Goal: Transaction & Acquisition: Purchase product/service

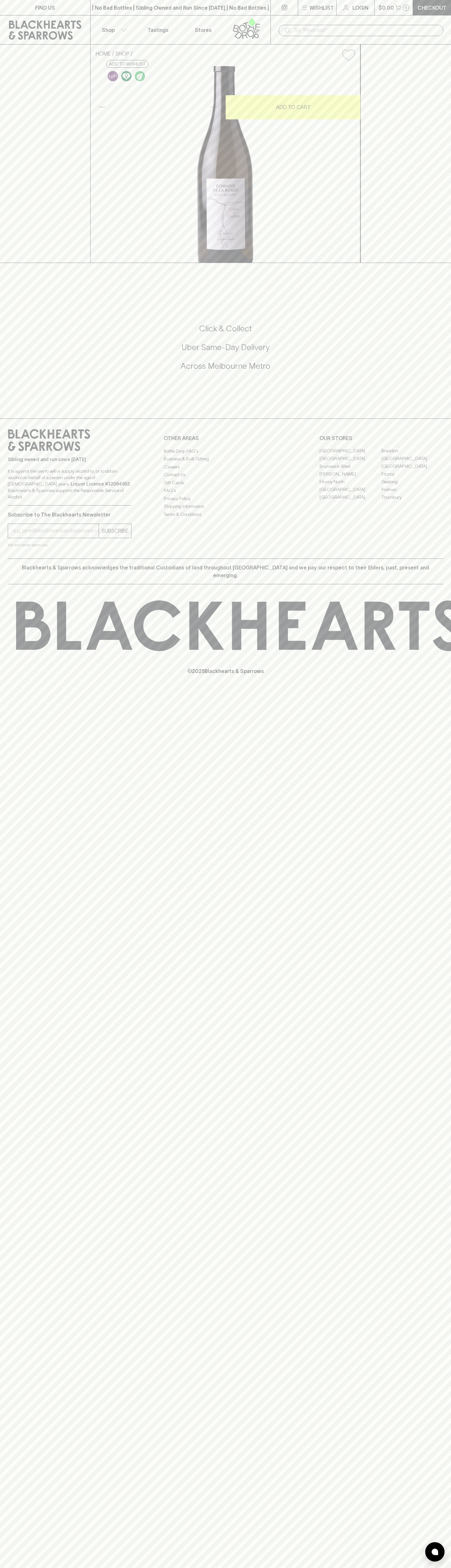
click at [264, 18] on icon at bounding box center [246, 29] width 37 height 22
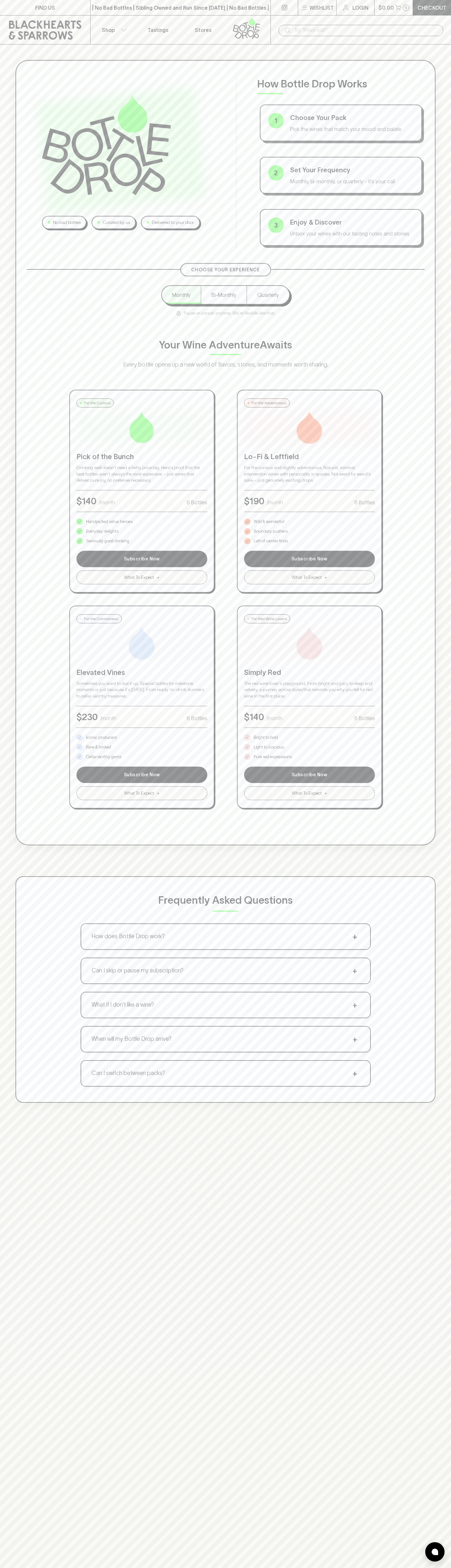
click at [436, 1199] on div "No bad bottles Curated by us Delivered to your door How Bottle Drop Works 1 Cho…" at bounding box center [226, 829] width 451 height 1568
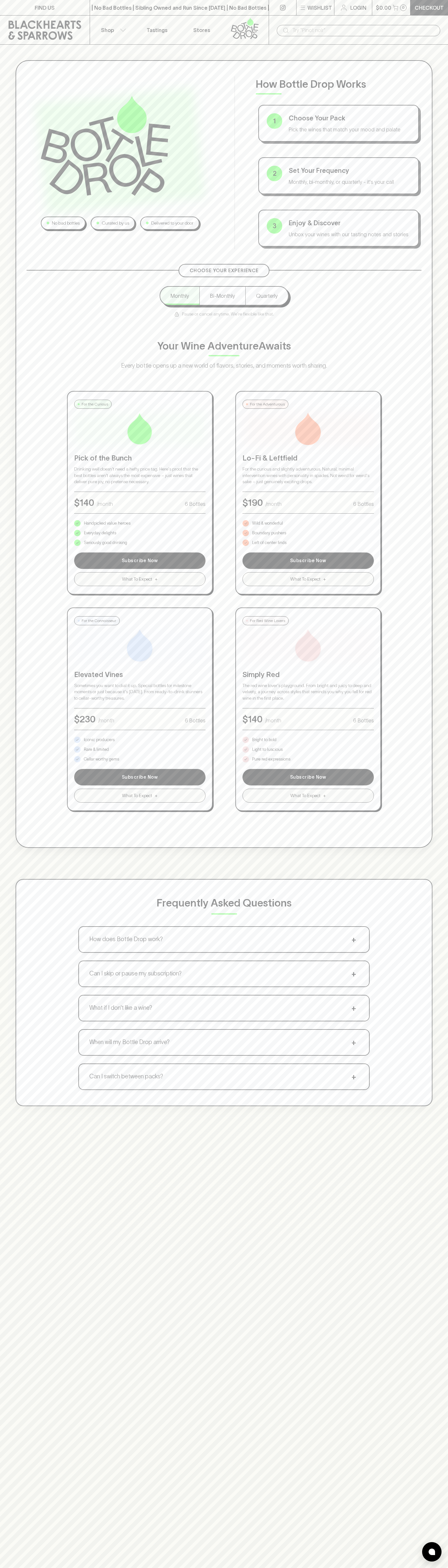
click at [234, 1572] on html "FIND US | No Bad Bottles | Sibling Owned and Run Since [DATE] | No Bad Bottles …" at bounding box center [224, 1014] width 448 height 2028
click at [15, 764] on div "No bad bottles Curated by us Delivered to your door How Bottle Drop Works 1 Cho…" at bounding box center [224, 583] width 448 height 1077
